Goal: Information Seeking & Learning: Learn about a topic

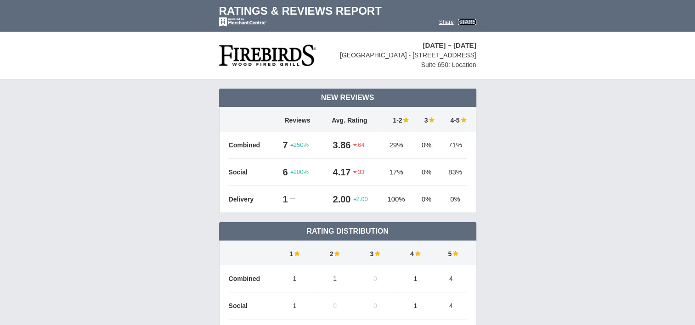
click at [465, 23] on font "STARS" at bounding box center [467, 22] width 18 height 6
click at [439, 20] on font "Share" at bounding box center [446, 22] width 15 height 6
click at [556, 179] on td "New Reviews .64" at bounding box center [347, 284] width 695 height 410
click at [338, 143] on td "3.86" at bounding box center [336, 145] width 33 height 27
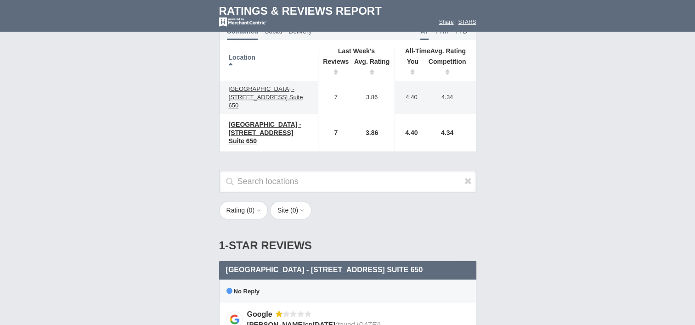
scroll to position [493, 0]
click at [468, 176] on icon at bounding box center [468, 180] width 7 height 9
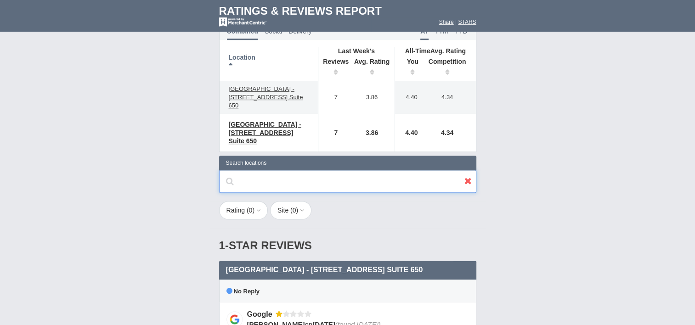
click at [396, 174] on input "text" at bounding box center [347, 181] width 257 height 23
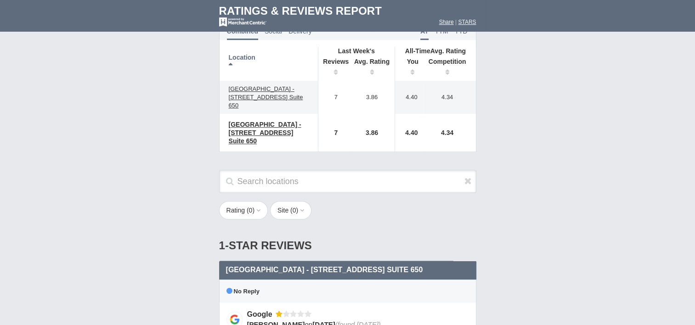
click at [430, 245] on div "1-Star Reviews 1 star" at bounding box center [347, 246] width 257 height 30
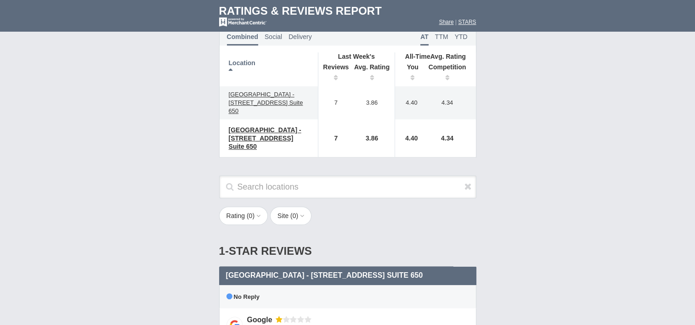
scroll to position [481, 0]
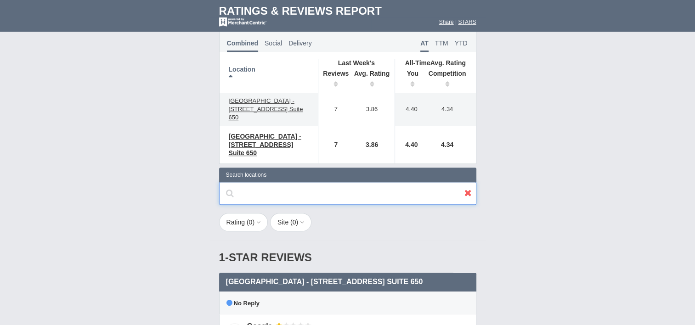
click at [342, 189] on input "text" at bounding box center [347, 193] width 257 height 23
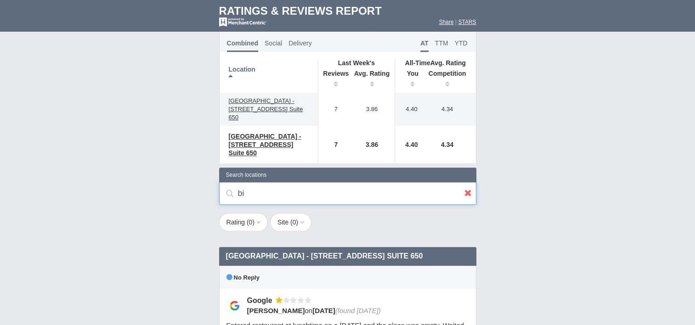
type input "b"
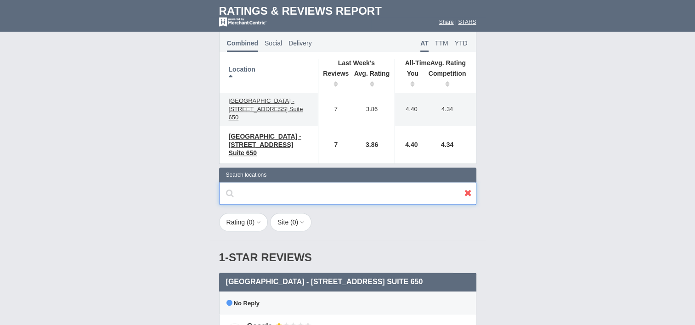
type input "p"
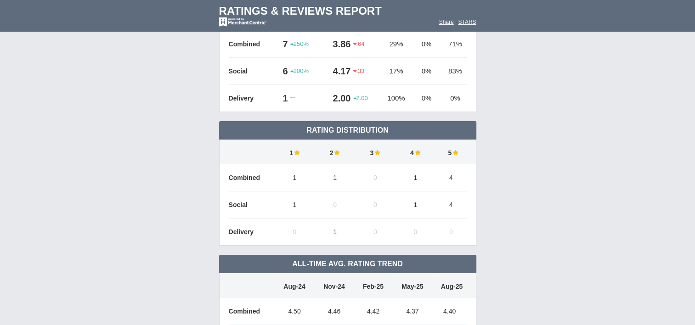
scroll to position [0, 0]
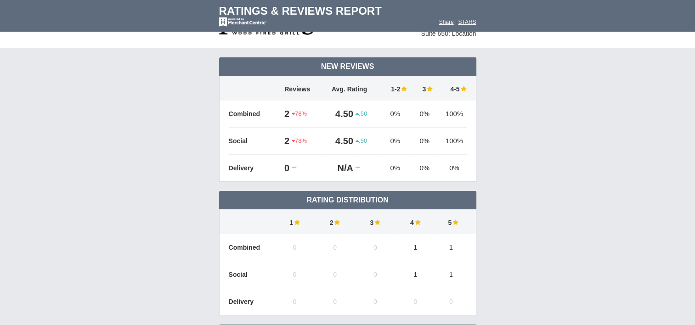
scroll to position [29, 0]
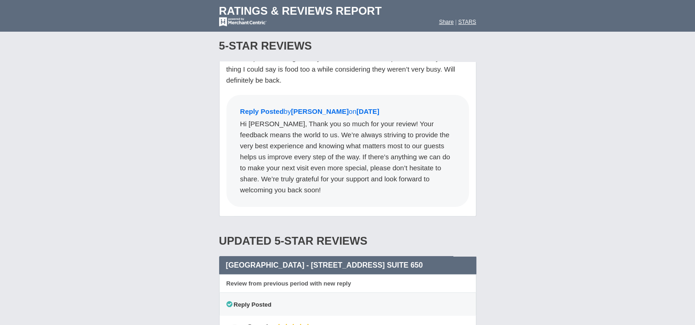
scroll to position [2635, 0]
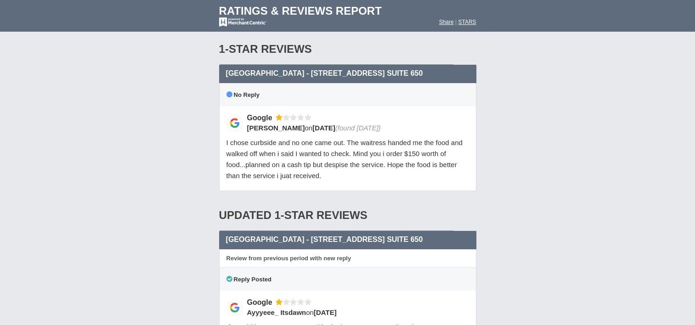
scroll to position [688, 0]
